Goal: Navigation & Orientation: Find specific page/section

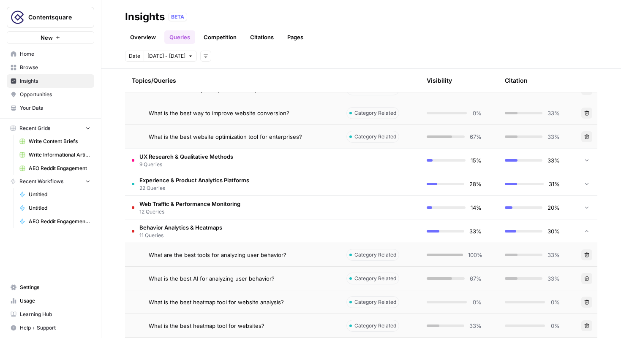
scroll to position [637, 0]
click at [294, 39] on link "Pages" at bounding box center [295, 37] width 26 height 14
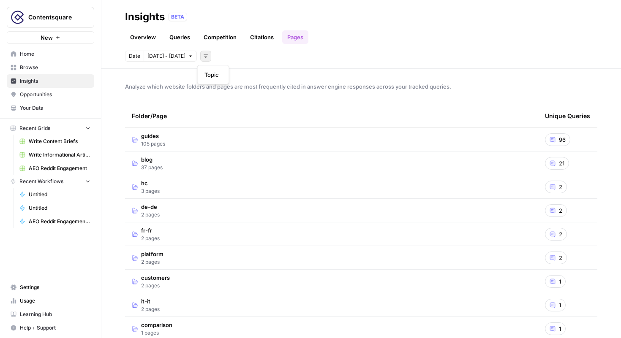
click at [204, 59] on button "Add filters" at bounding box center [205, 56] width 11 height 11
click at [234, 136] on td "guides 105 pages" at bounding box center [331, 139] width 413 height 23
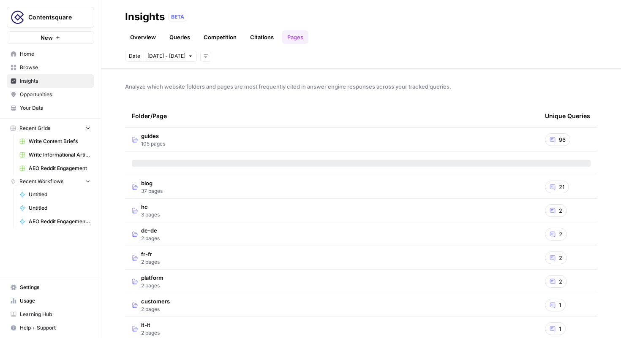
click at [559, 139] on span "96" at bounding box center [562, 140] width 7 height 8
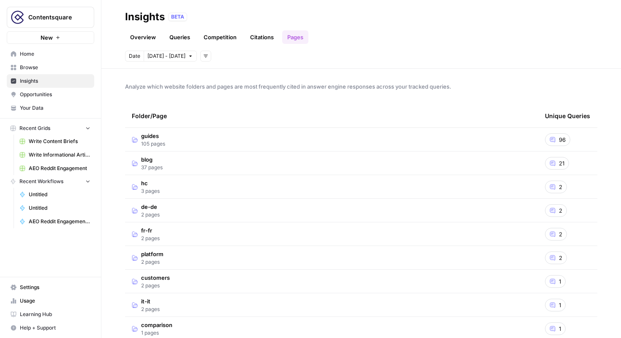
click at [559, 139] on span "96" at bounding box center [562, 140] width 7 height 8
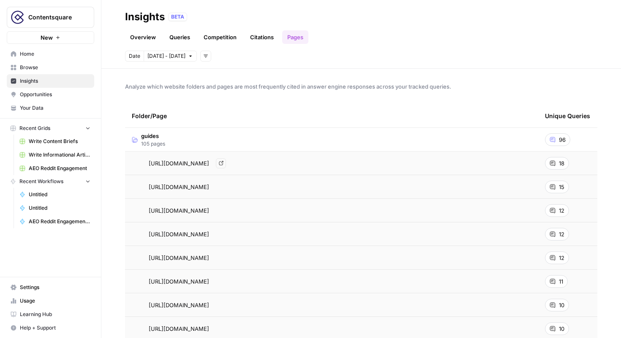
click at [329, 165] on div "[URL][DOMAIN_NAME] Go to page" at bounding box center [331, 163] width 399 height 10
